Goal: Task Accomplishment & Management: Use online tool/utility

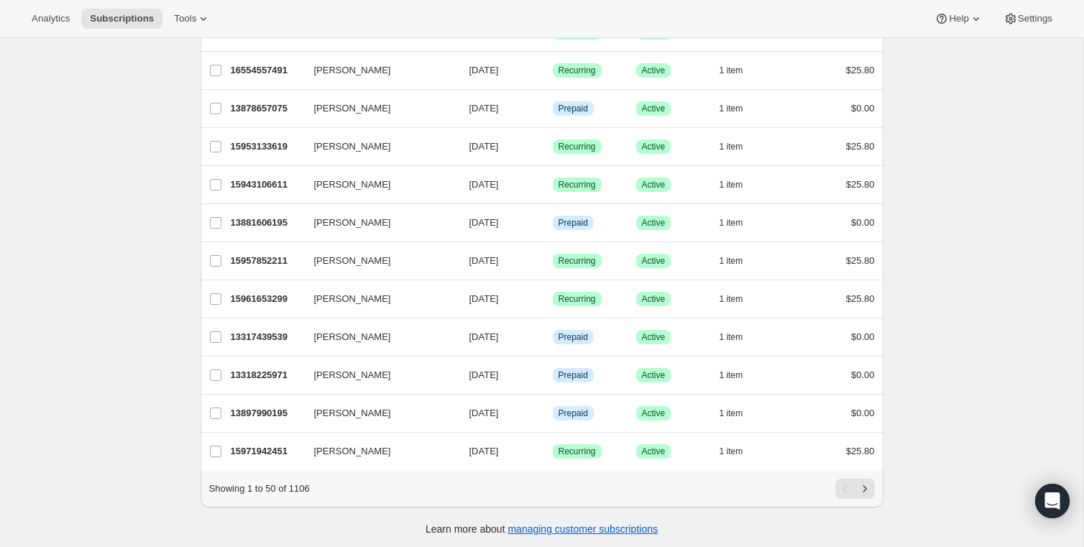
scroll to position [1595, 0]
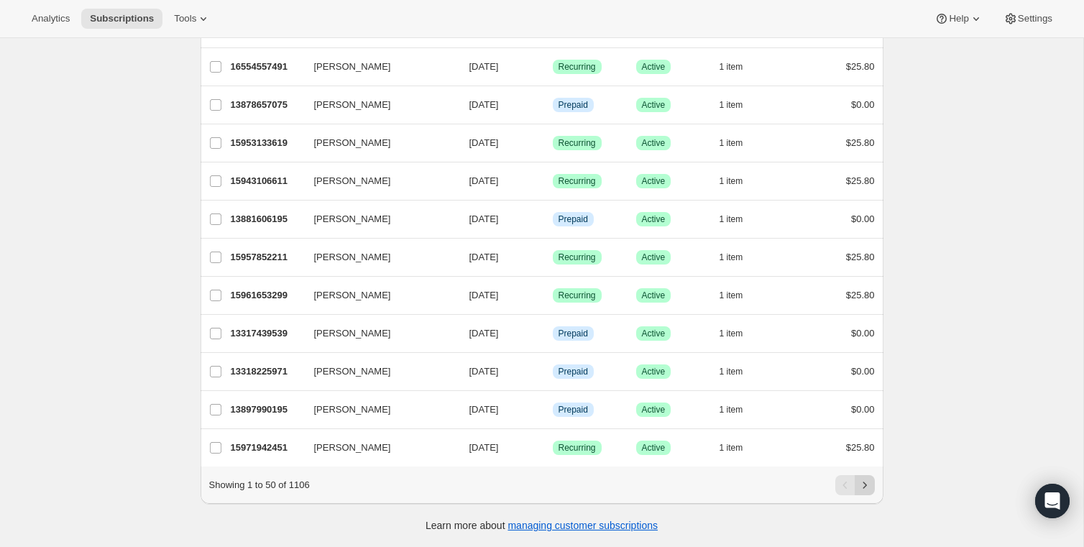
click at [865, 482] on icon "Next" at bounding box center [865, 485] width 14 height 14
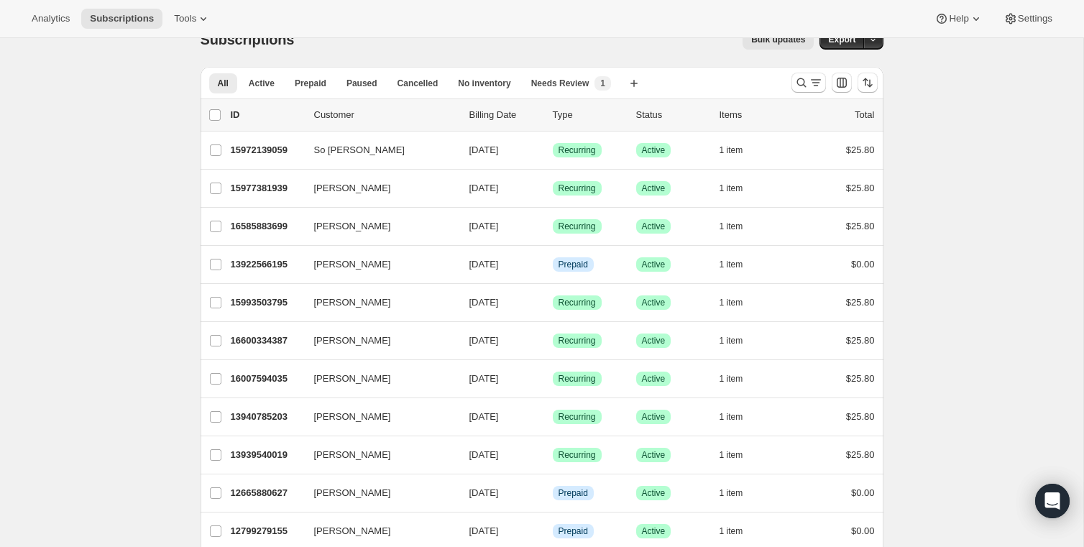
scroll to position [0, 0]
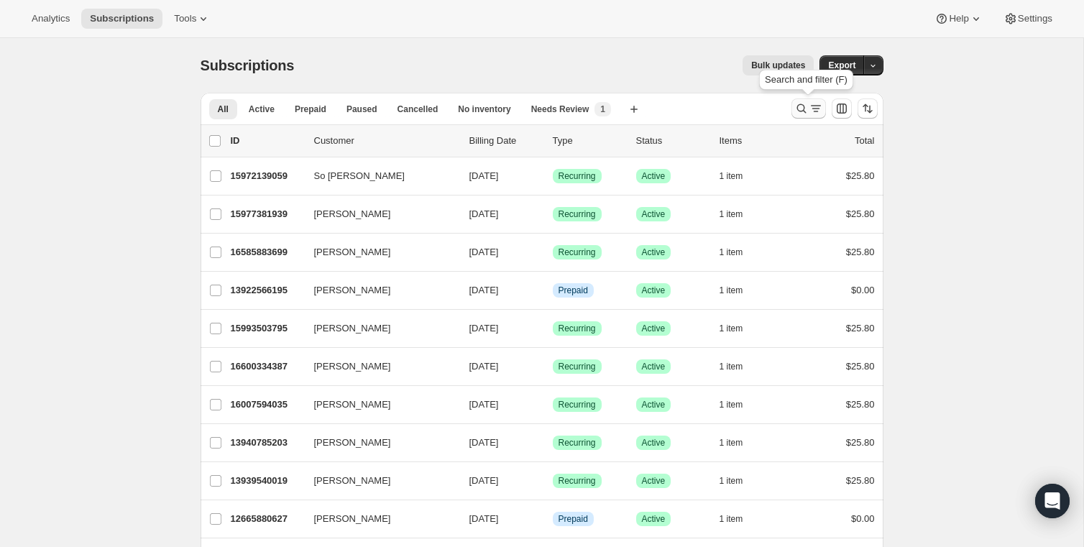
click at [799, 109] on icon "Search and filter results" at bounding box center [801, 108] width 14 height 14
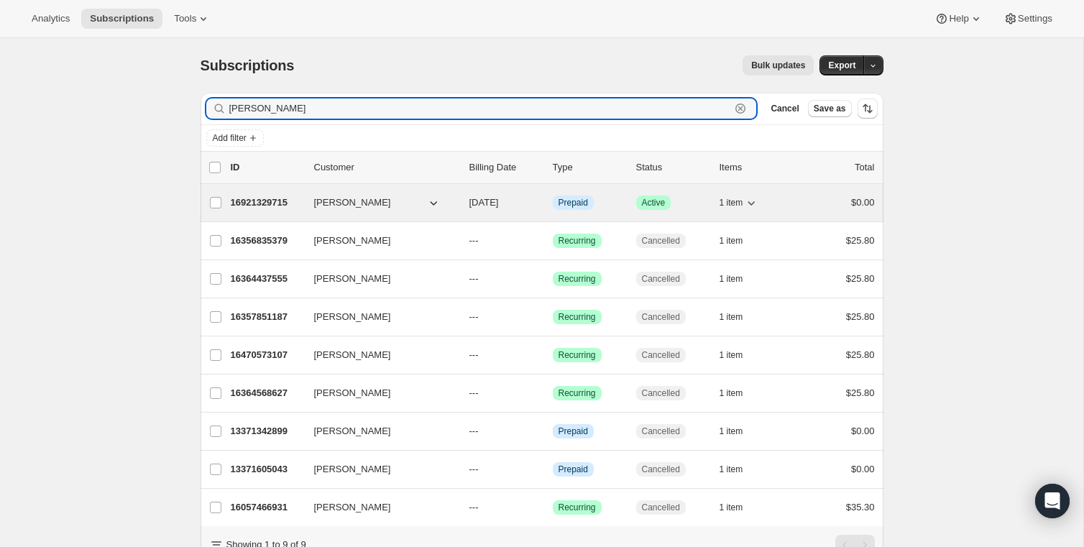
type input "[PERSON_NAME]"
click at [246, 197] on p "16921329715" at bounding box center [267, 203] width 72 height 14
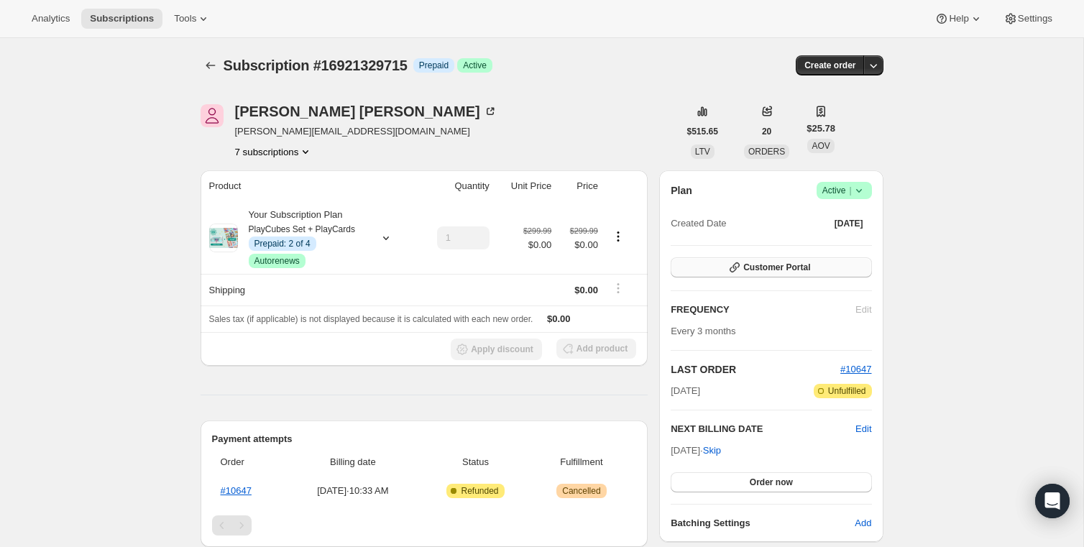
click at [746, 271] on span "Customer Portal" at bounding box center [776, 268] width 67 height 12
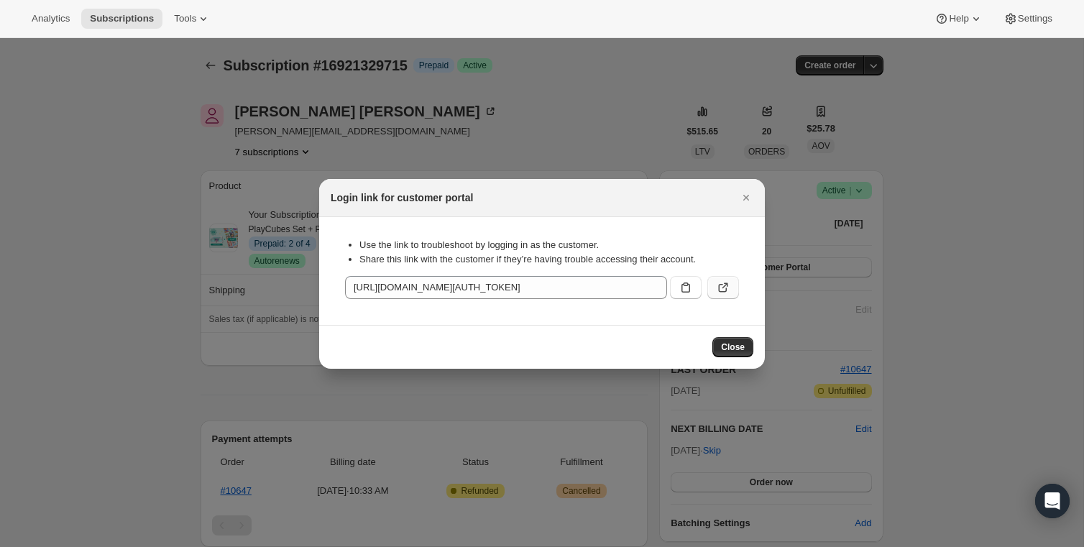
click at [722, 288] on icon ":rcc:" at bounding box center [723, 287] width 14 height 14
